Goal: Use online tool/utility: Utilize a website feature to perform a specific function

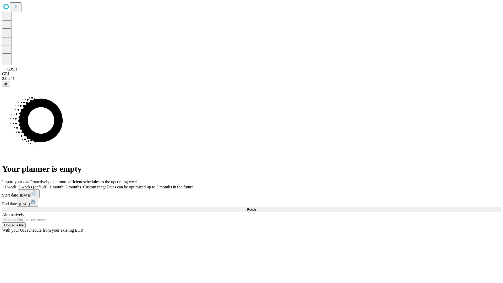
click at [256, 208] on span "Fetch" at bounding box center [251, 210] width 9 height 4
